Goal: Task Accomplishment & Management: Manage account settings

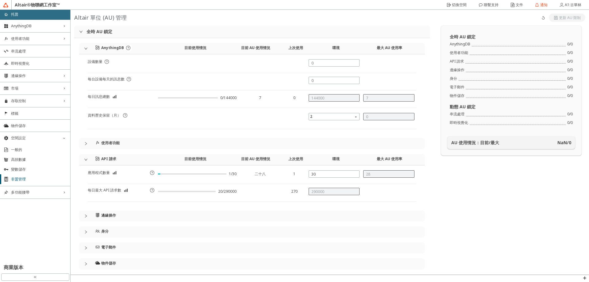
drag, startPoint x: 329, startPoint y: 62, endPoint x: 296, endPoint y: 65, distance: 33.5
click at [296, 65] on div "設備數量" at bounding box center [252, 66] width 328 height 14
drag, startPoint x: 321, startPoint y: 62, endPoint x: 296, endPoint y: 65, distance: 24.4
click at [296, 65] on div "設備數量" at bounding box center [252, 66] width 328 height 14
drag, startPoint x: 315, startPoint y: 63, endPoint x: 296, endPoint y: 62, distance: 19.0
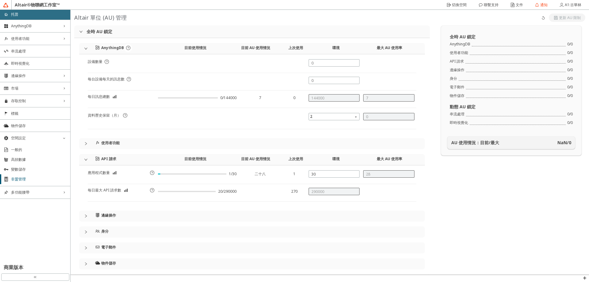
click at [296, 62] on div "設備數量" at bounding box center [252, 66] width 328 height 14
type input "1"
type input "0"
type input "29"
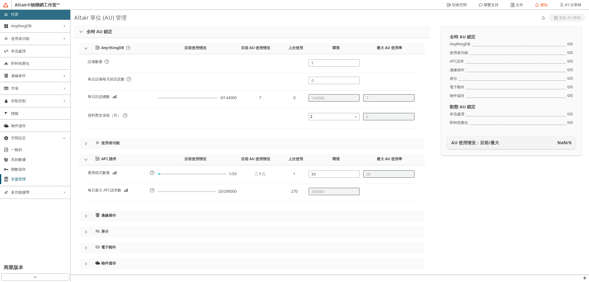
type input "34000"
type input "1"
drag, startPoint x: 304, startPoint y: 79, endPoint x: 298, endPoint y: 79, distance: 5.5
click at [298, 79] on div "每台設備每天的訊息數" at bounding box center [252, 84] width 328 height 14
type input "1"
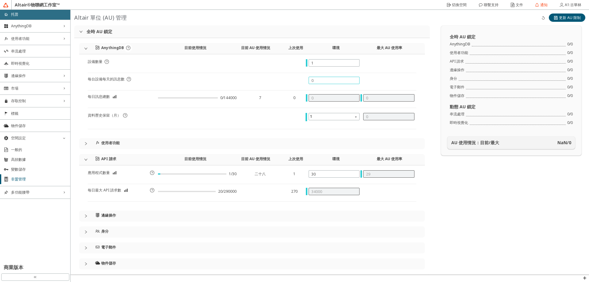
type input "1"
type input "10"
type input "100"
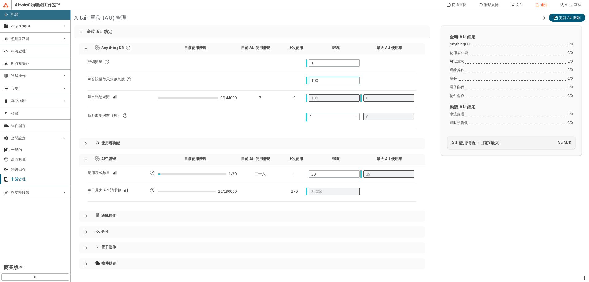
type input "1000"
type input "10000"
type input "5"
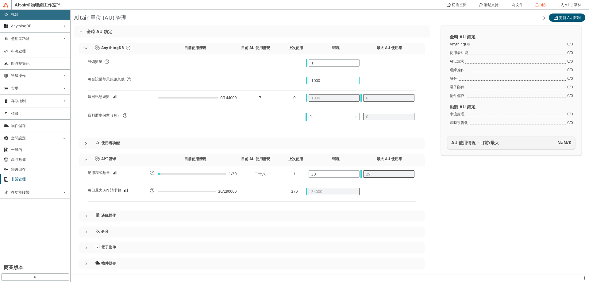
type input "79000"
type input "1000"
type input "0"
type input "34000"
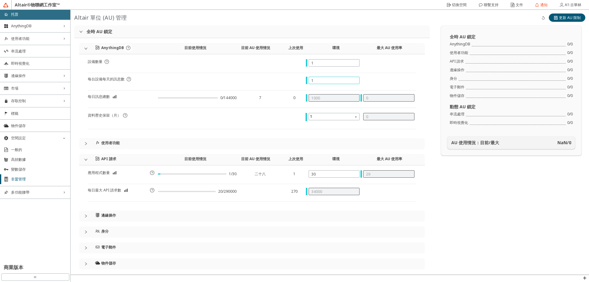
type input "0"
type input "2"
type input "20"
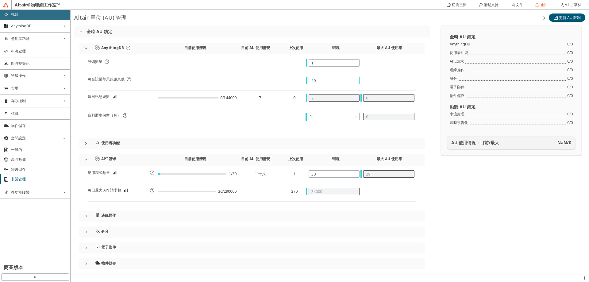
type input "20"
type input "200"
type input "2000"
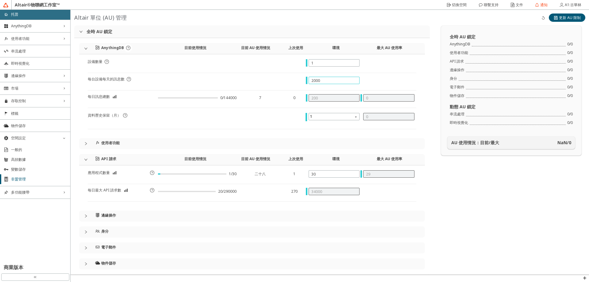
type input "1"
type input "79000"
type input "20000"
type input "5"
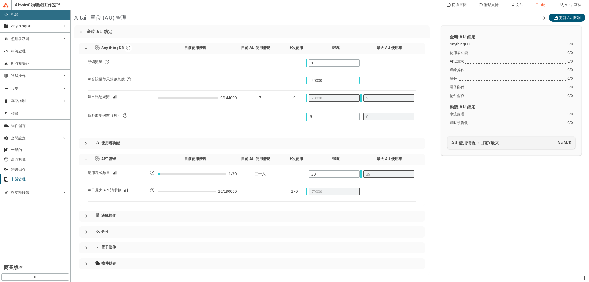
type input "200000"
type input "12"
type input "200000"
click at [565, 20] on font "更新 AU 限制" at bounding box center [570, 17] width 22 height 5
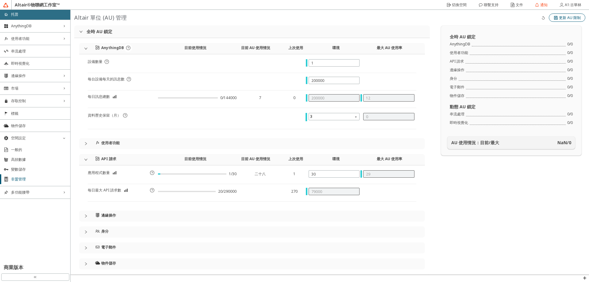
type input "144000"
type input "7"
type input "28"
type input "290000"
